Goal: Task Accomplishment & Management: Manage account settings

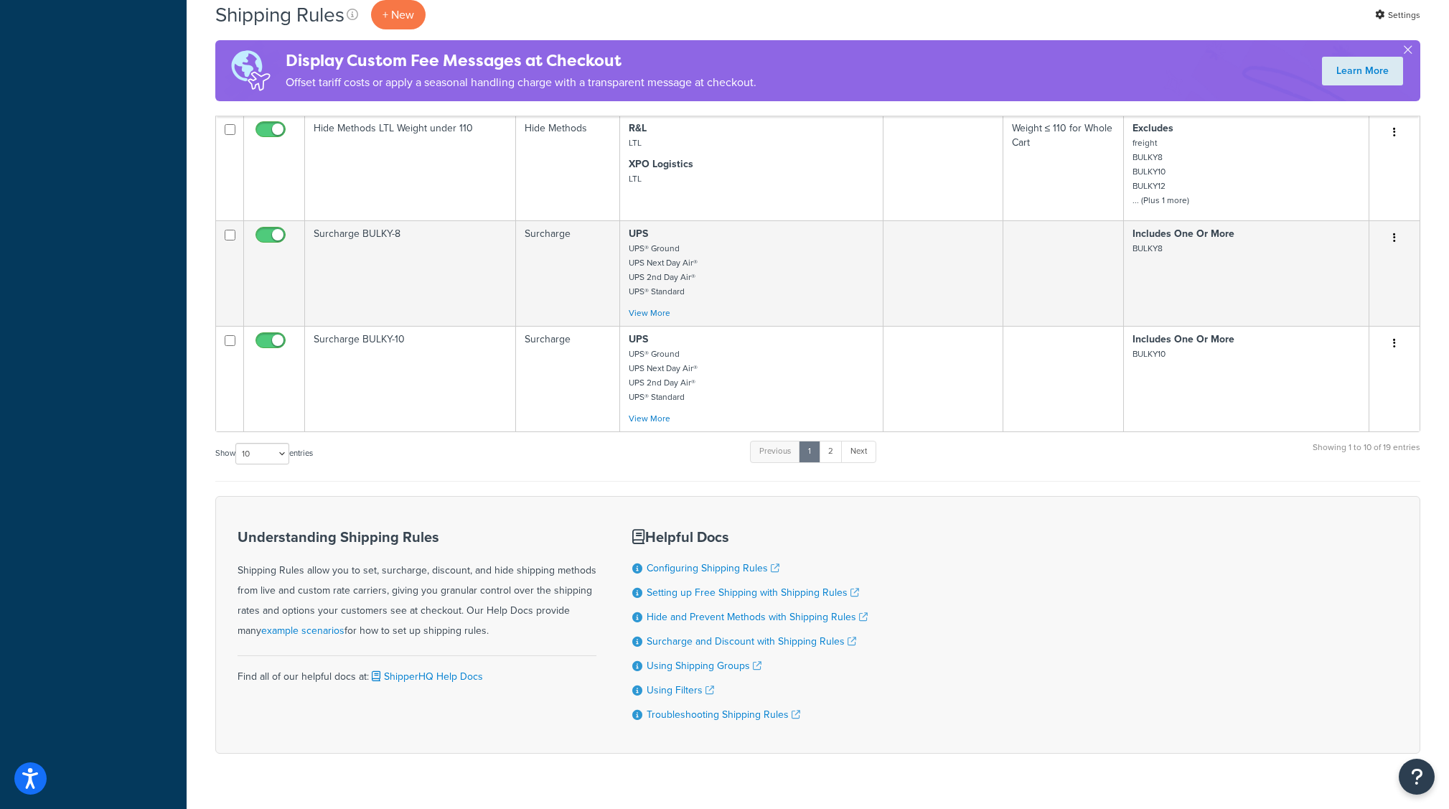
scroll to position [976, 0]
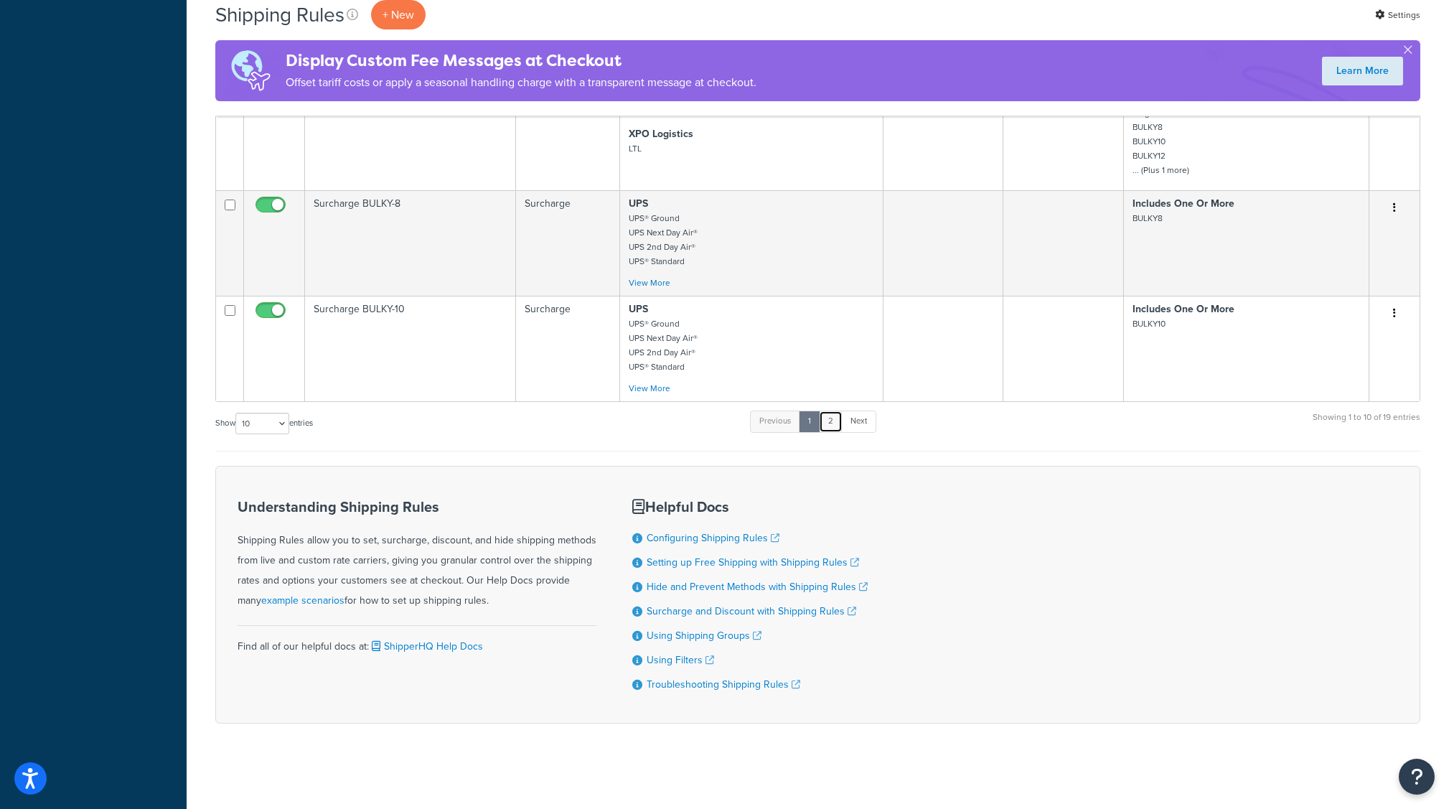
click at [832, 422] on link "2" at bounding box center [831, 422] width 24 height 22
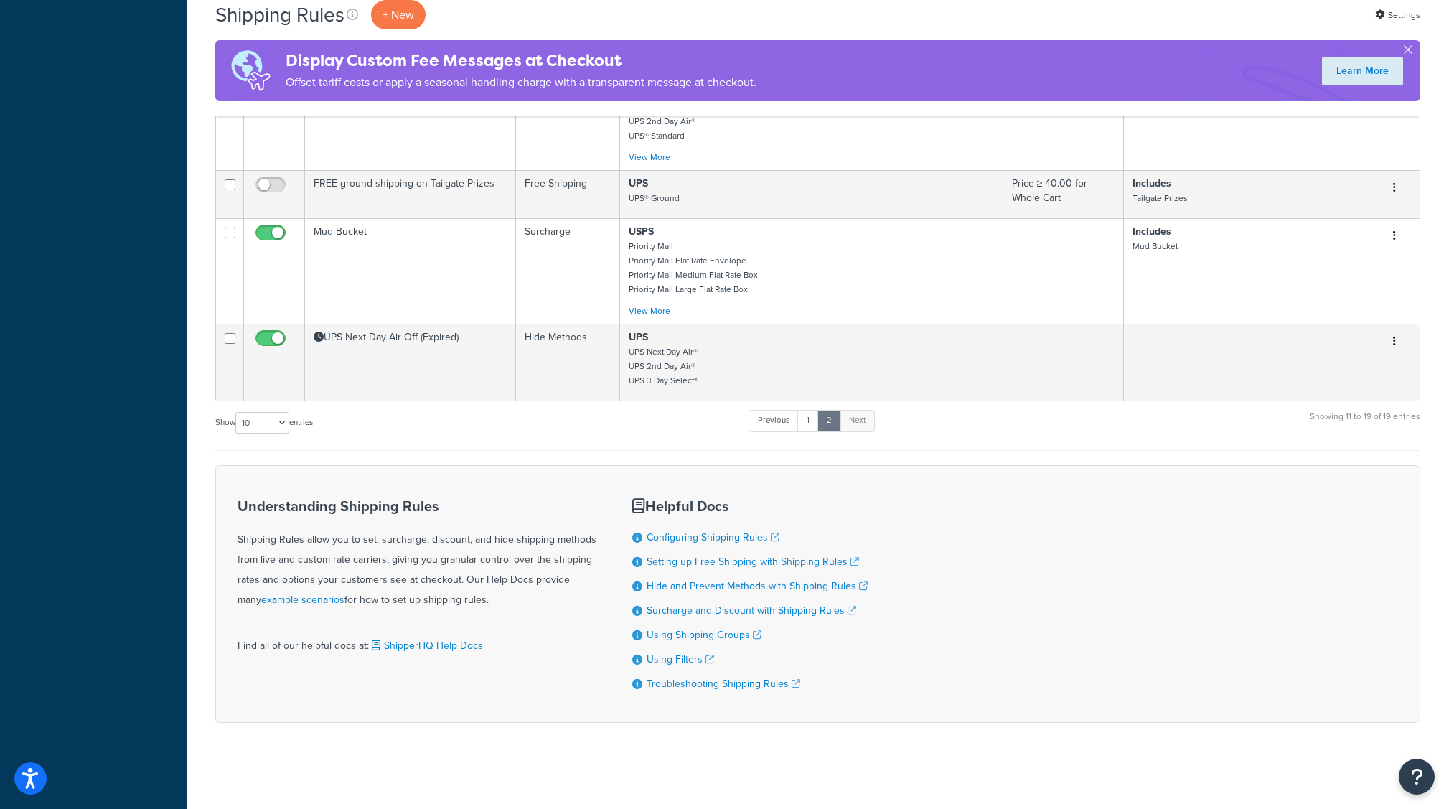
scroll to position [734, 0]
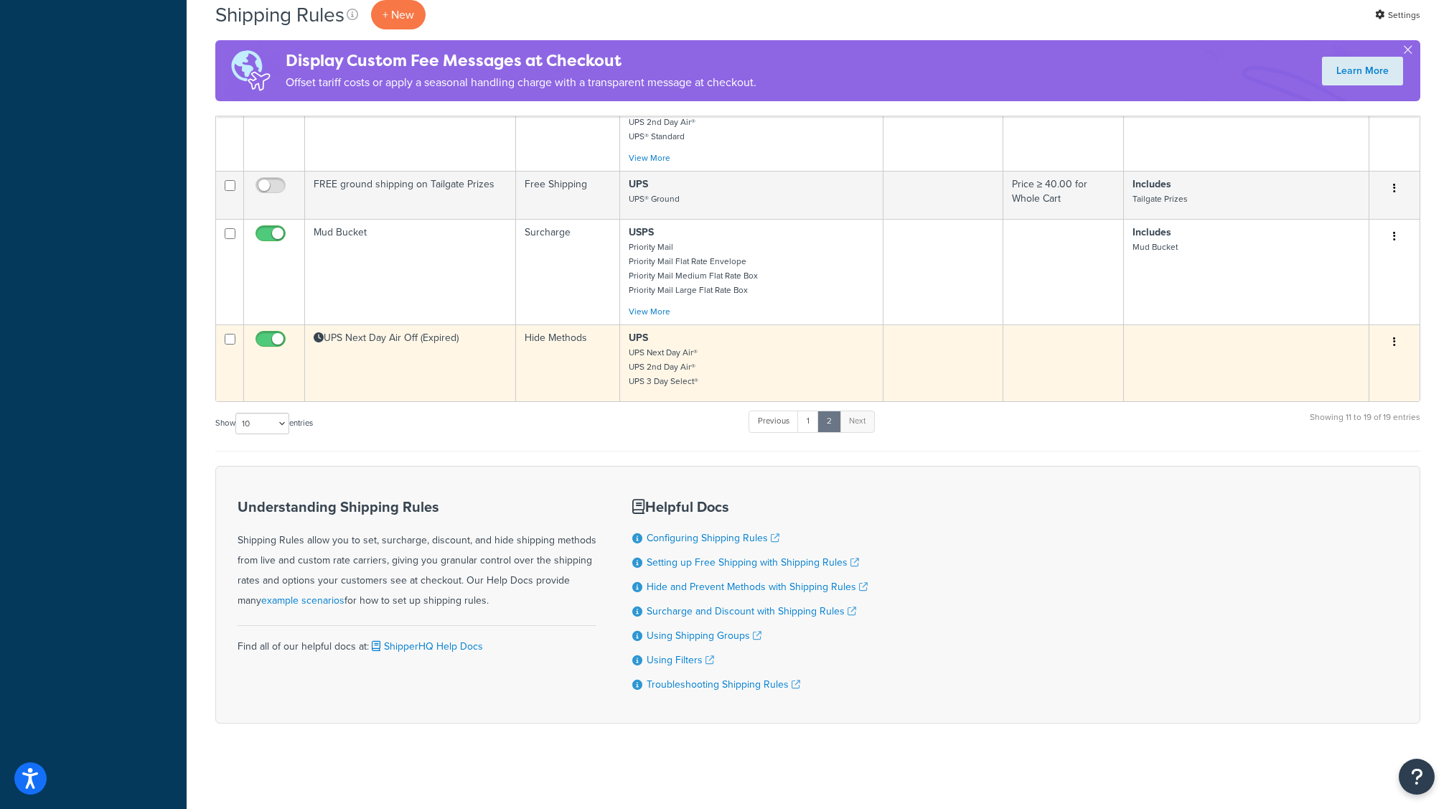
click at [551, 387] on td "Hide Methods" at bounding box center [568, 362] width 104 height 77
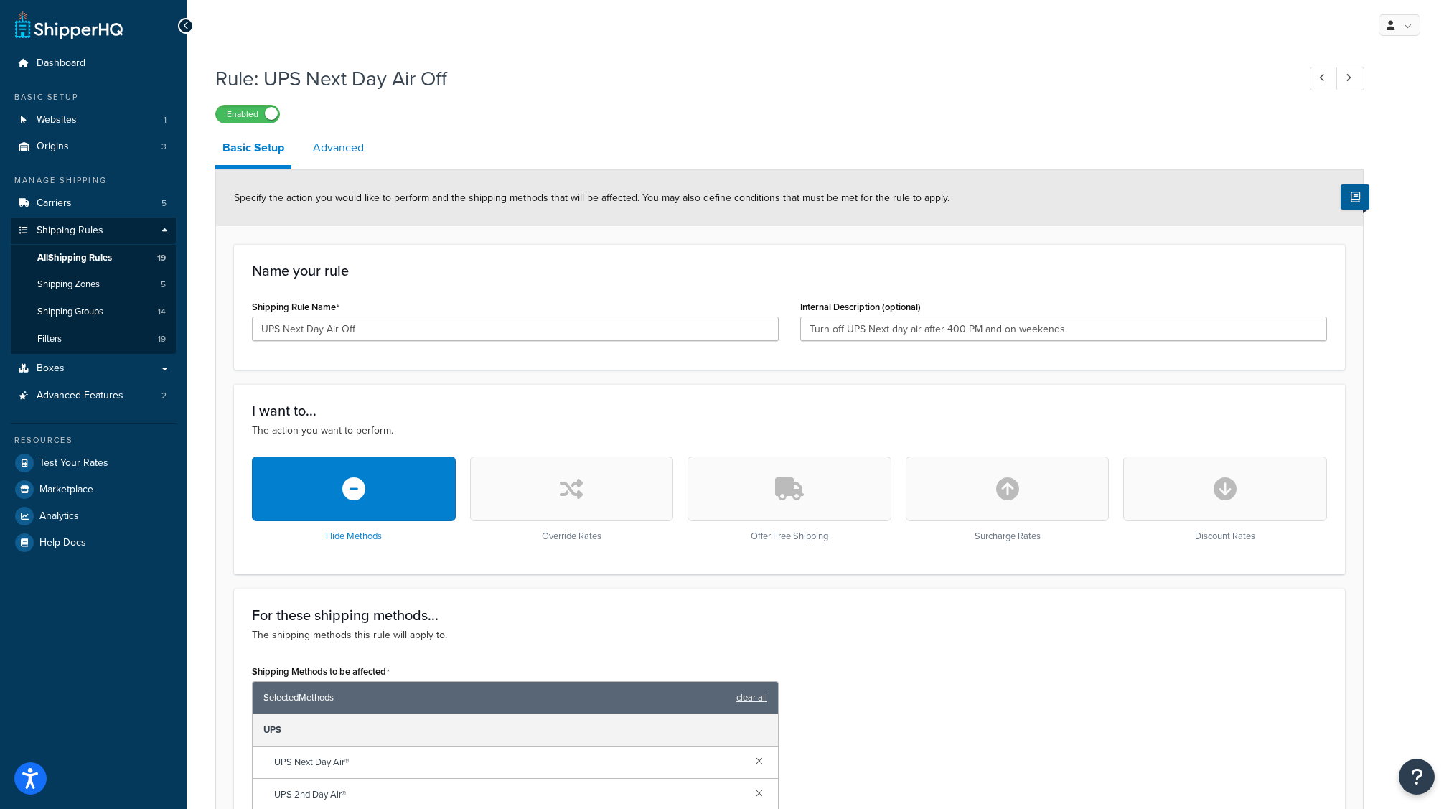
click at [330, 144] on link "Advanced" at bounding box center [338, 148] width 65 height 34
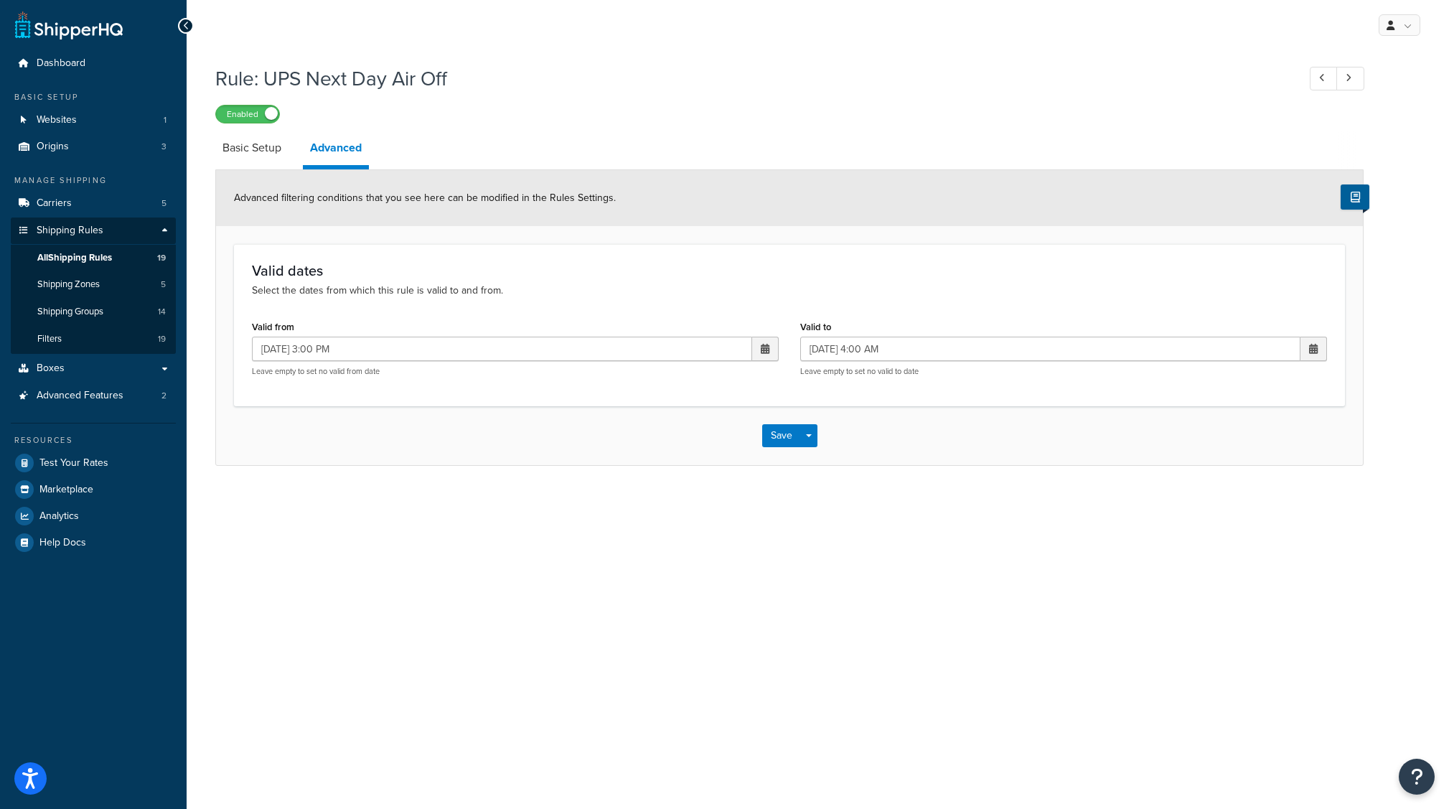
click at [765, 344] on span at bounding box center [765, 349] width 9 height 10
click at [715, 423] on td "4" at bounding box center [713, 420] width 24 height 22
type input "09/04/2025 3:00 PM"
click at [1311, 348] on span at bounding box center [1313, 349] width 9 height 10
click at [1290, 421] on td "5" at bounding box center [1286, 420] width 24 height 22
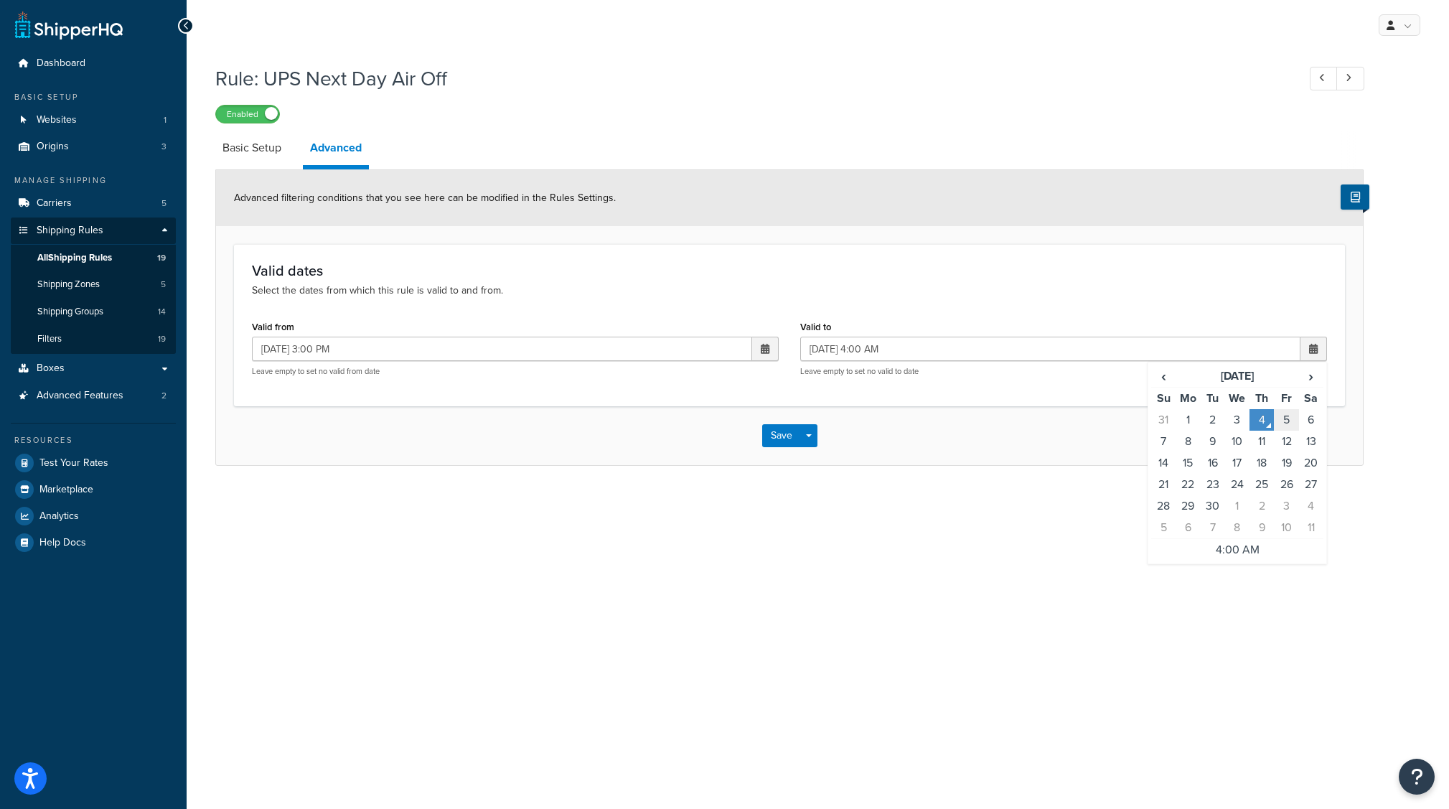
type input "09/05/2025 4:00 AM"
click at [772, 436] on button "Save" at bounding box center [781, 435] width 39 height 23
